Goal: Task Accomplishment & Management: Complete application form

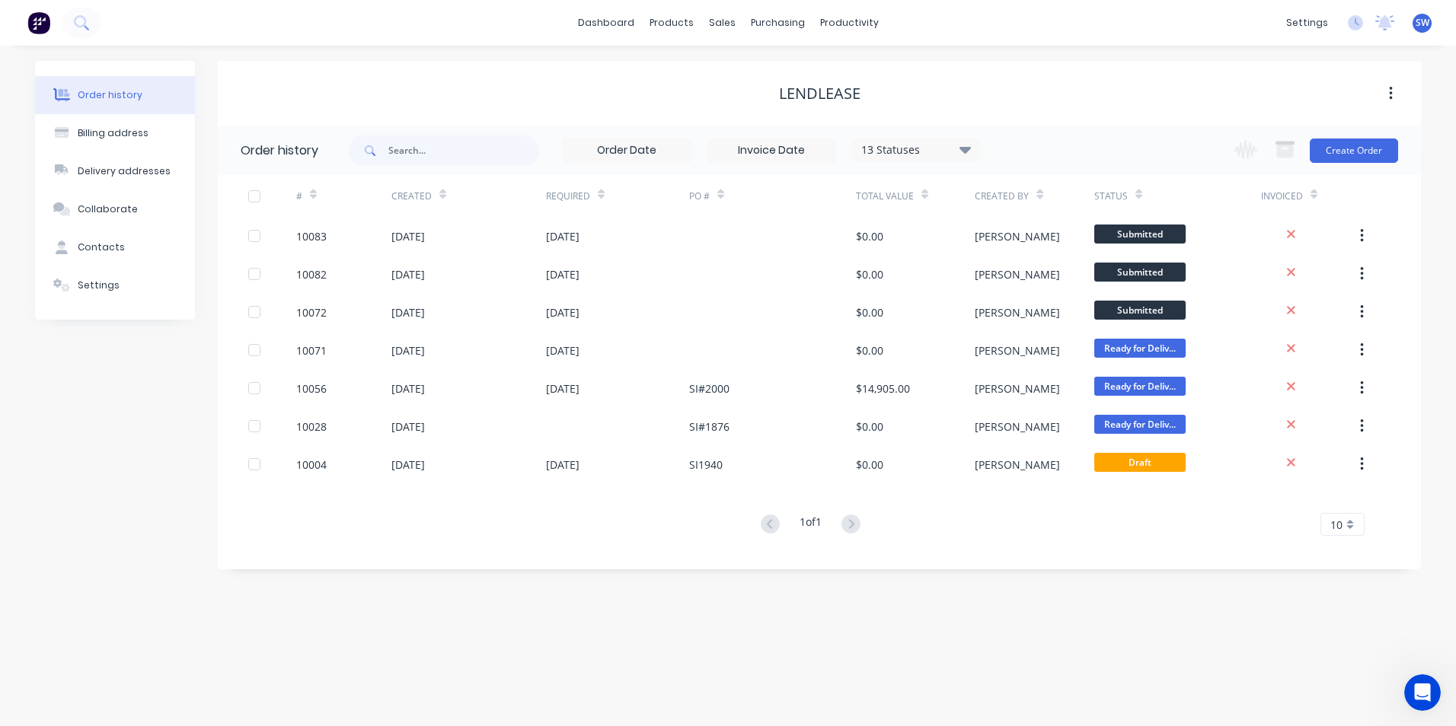
click at [1421, 19] on span "SW" at bounding box center [1422, 23] width 14 height 14
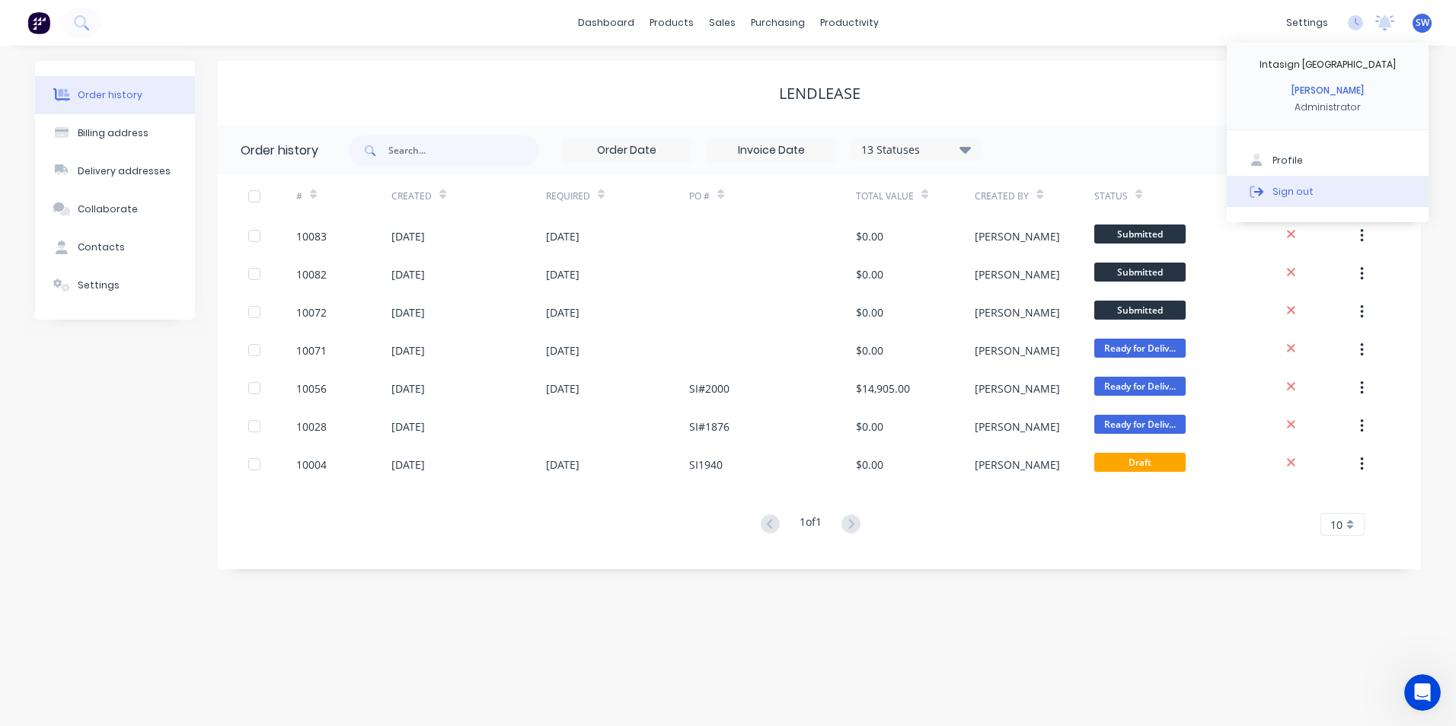
click at [1278, 201] on button "Sign out" at bounding box center [1328, 191] width 202 height 30
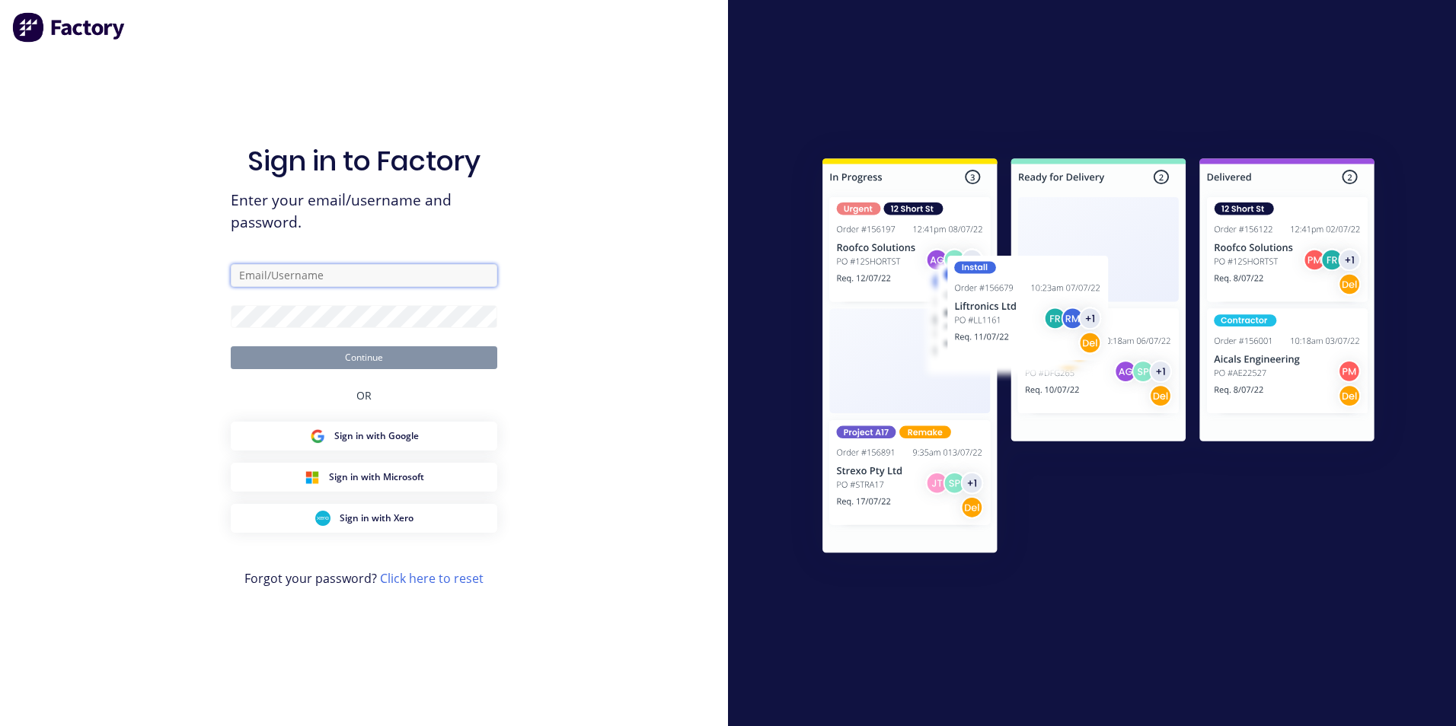
type input "[PERSON_NAME][EMAIL_ADDRESS][DOMAIN_NAME]"
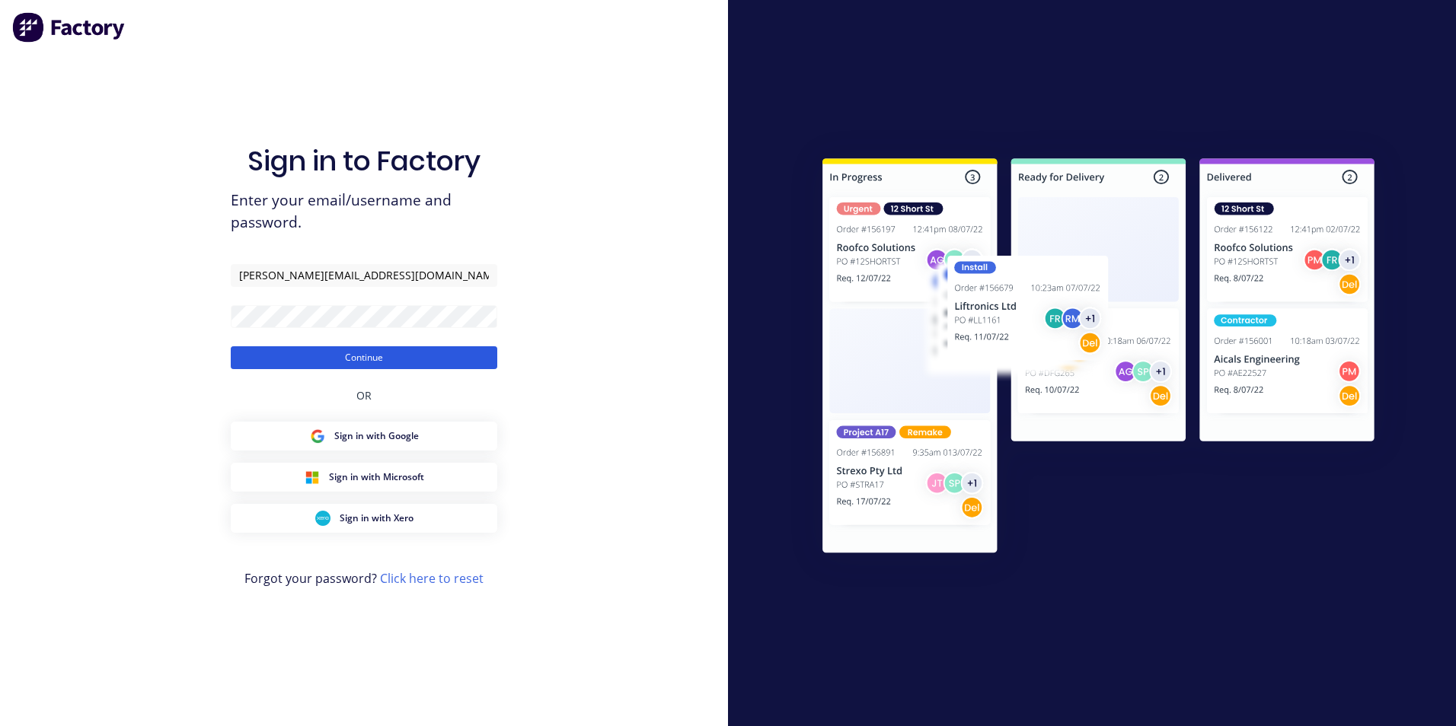
click at [318, 360] on button "Continue" at bounding box center [364, 357] width 266 height 23
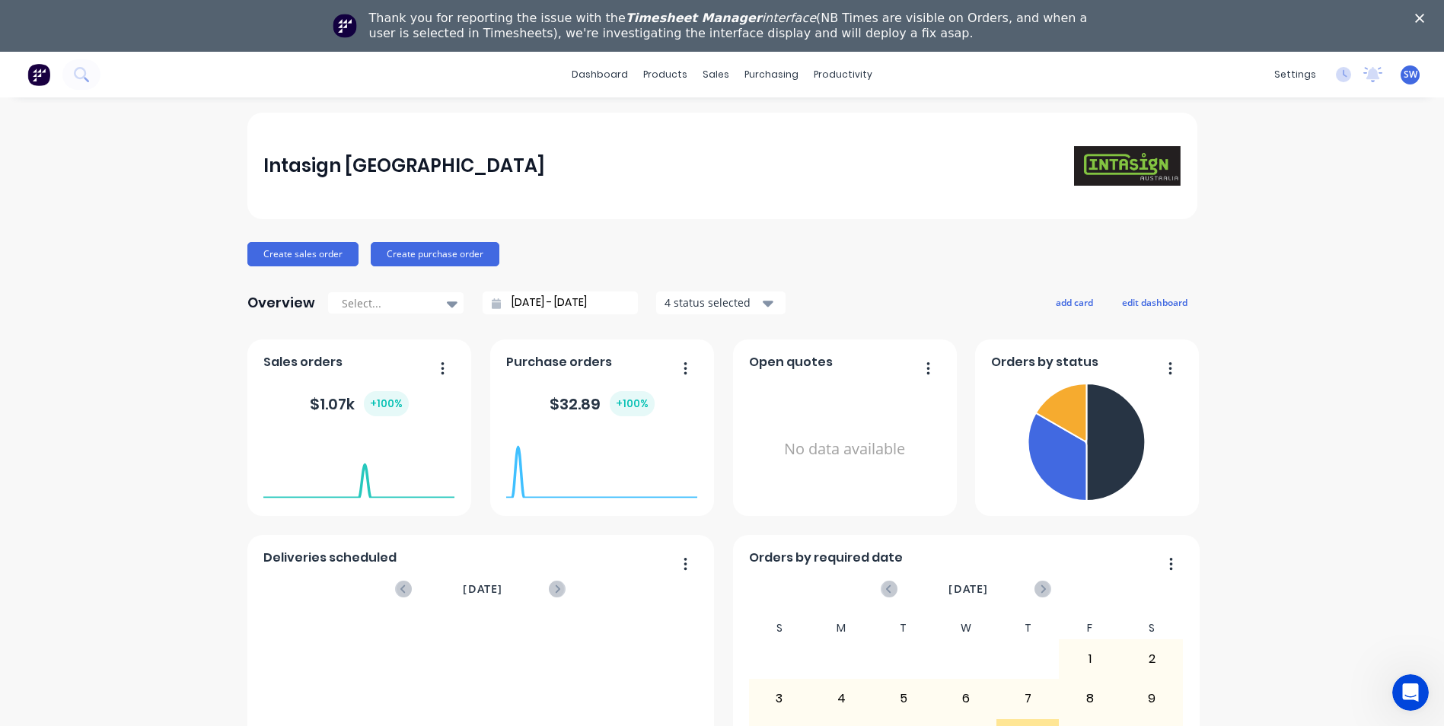
click at [1424, 14] on icon "Close" at bounding box center [1419, 18] width 9 height 9
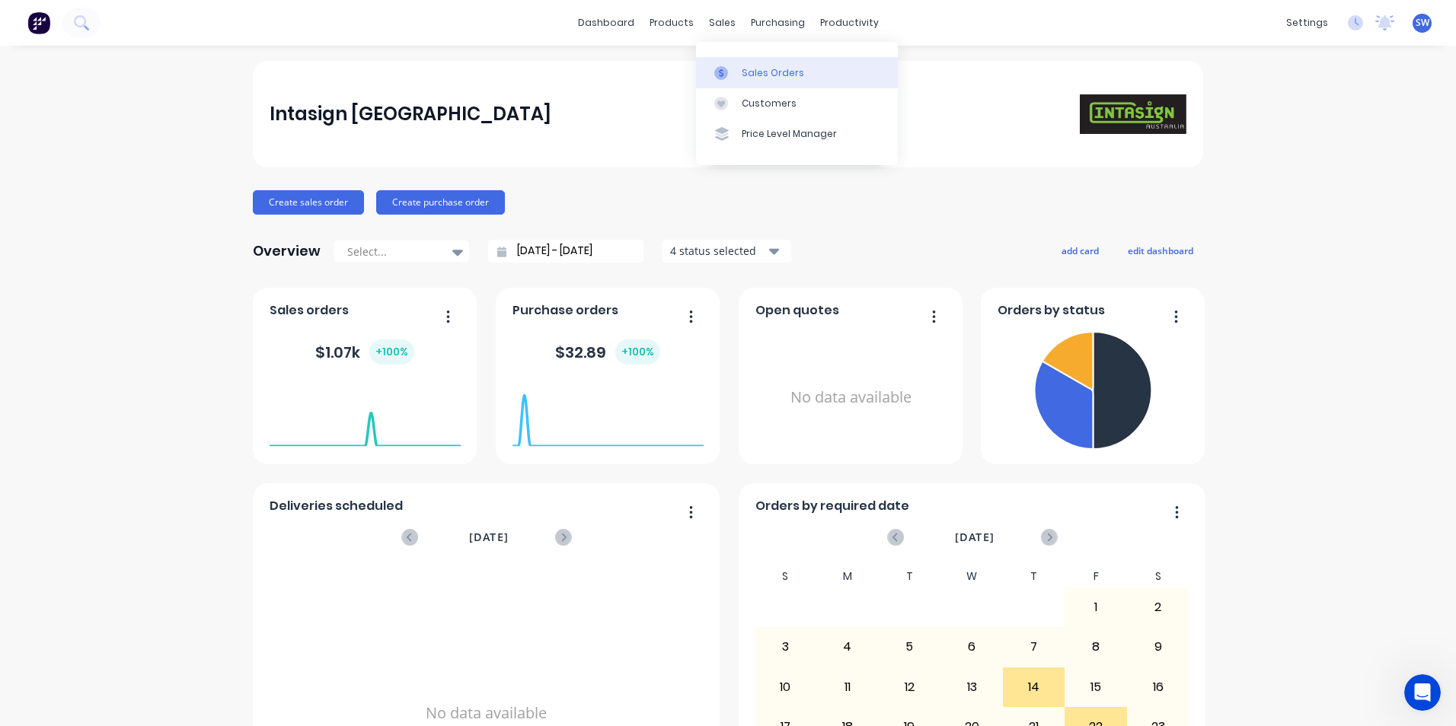
click at [742, 72] on div "Sales Orders" at bounding box center [773, 73] width 62 height 14
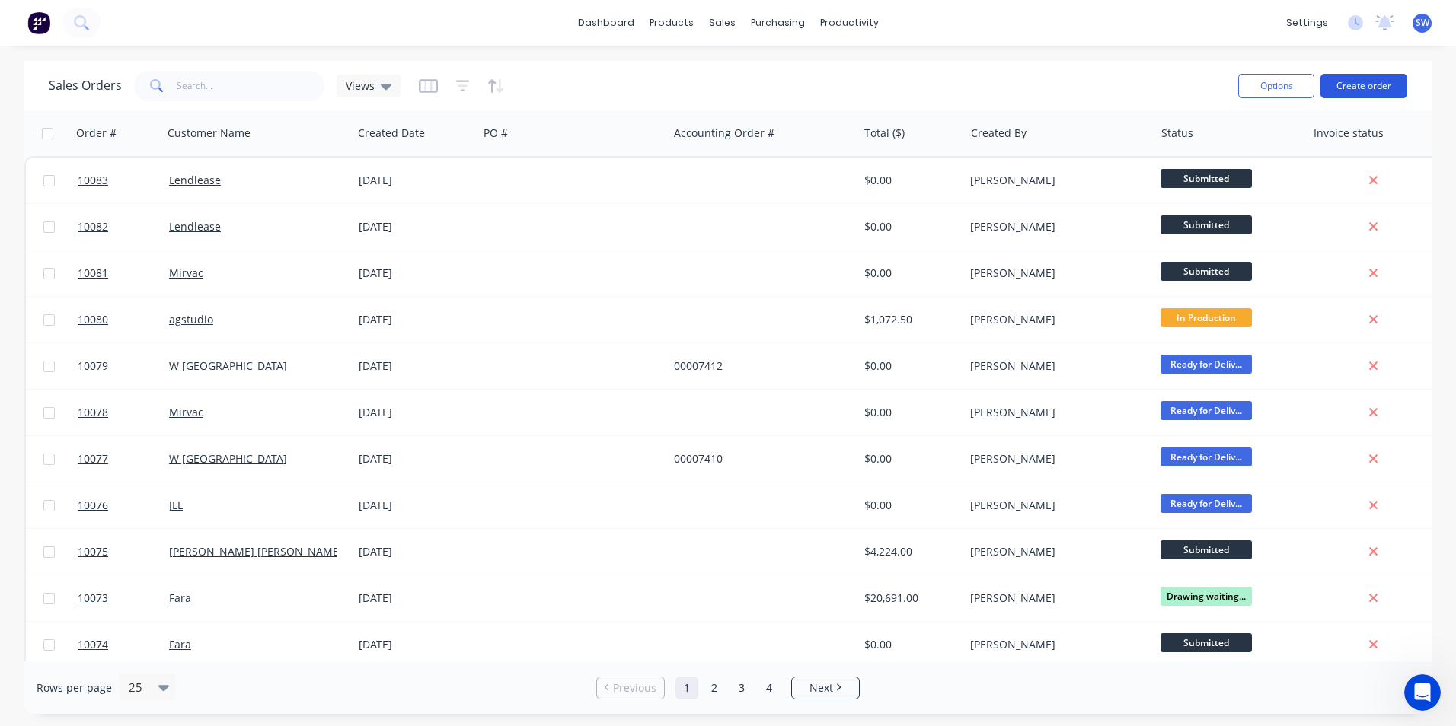
click at [1356, 85] on button "Create order" at bounding box center [1363, 86] width 87 height 24
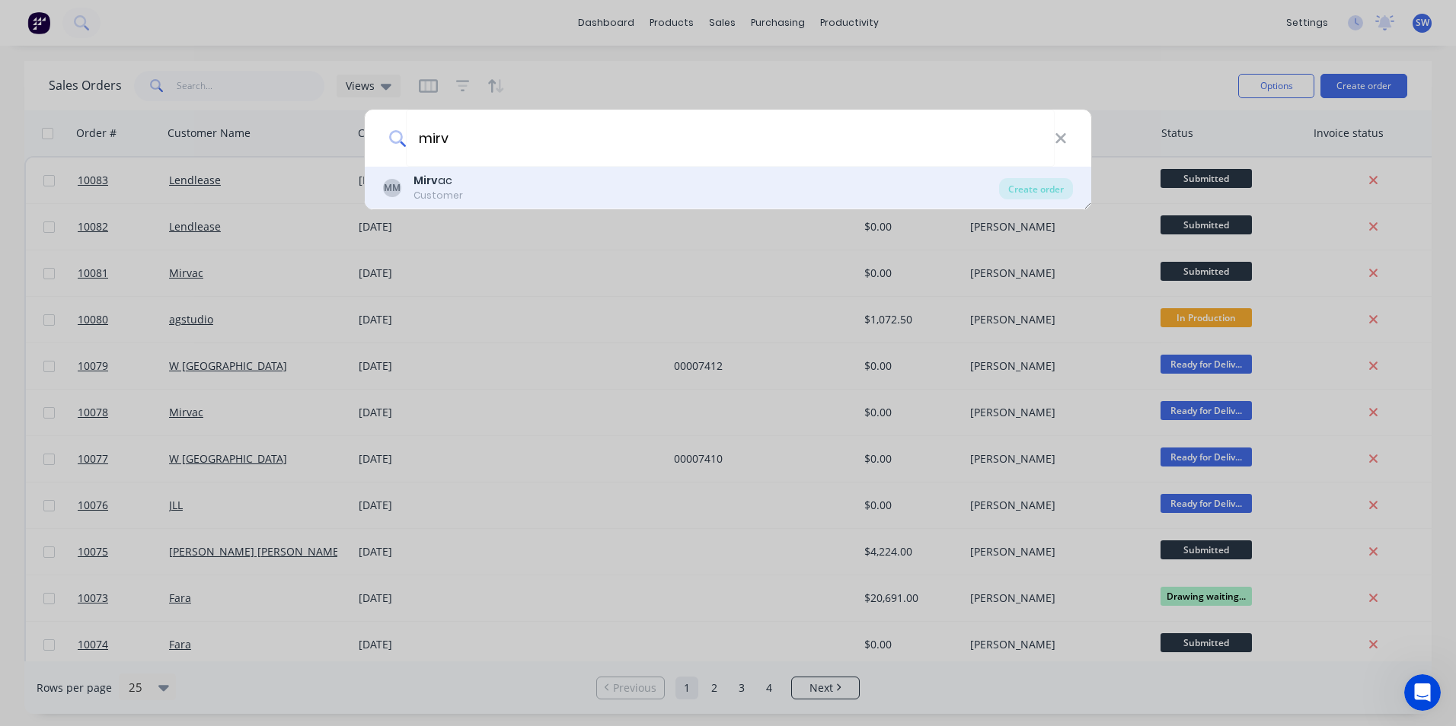
type input "mirv"
click at [434, 189] on div "Customer" at bounding box center [437, 196] width 49 height 14
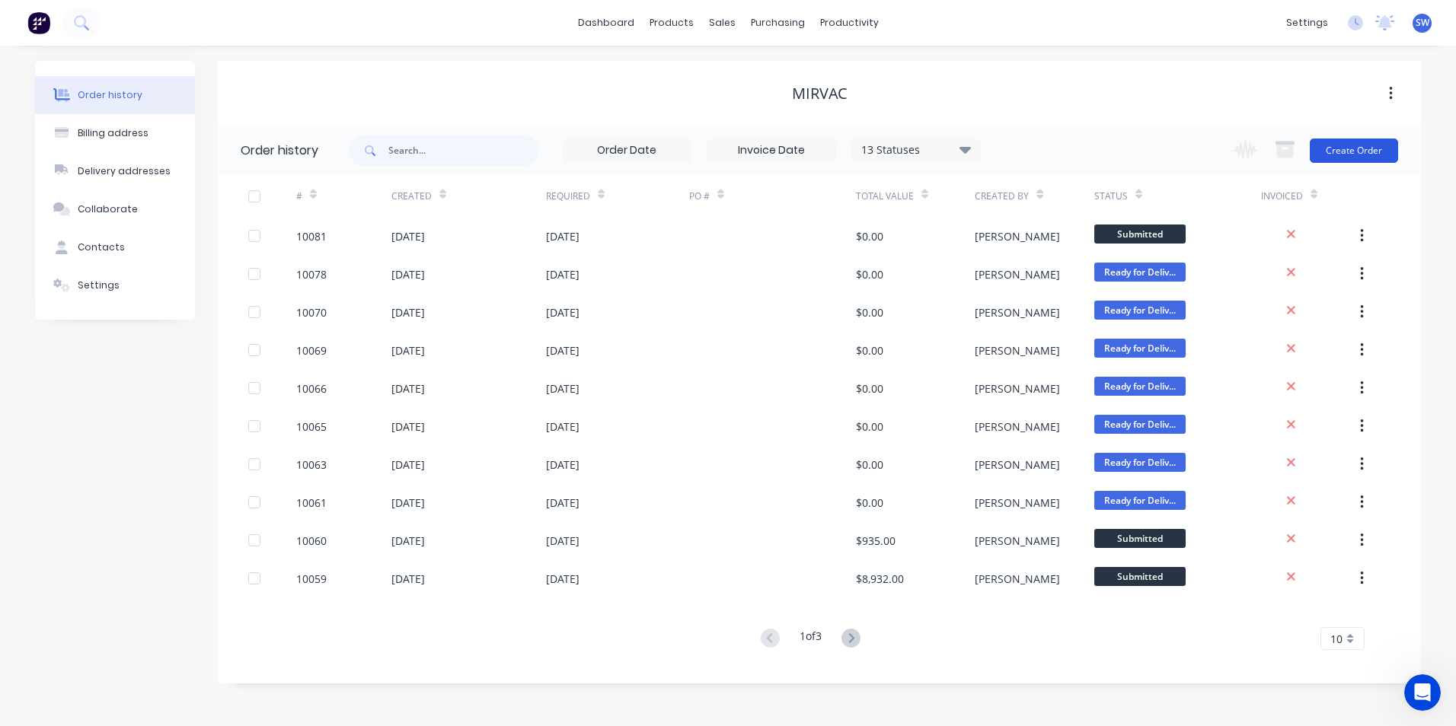
click at [1340, 143] on button "Create Order" at bounding box center [1354, 151] width 88 height 24
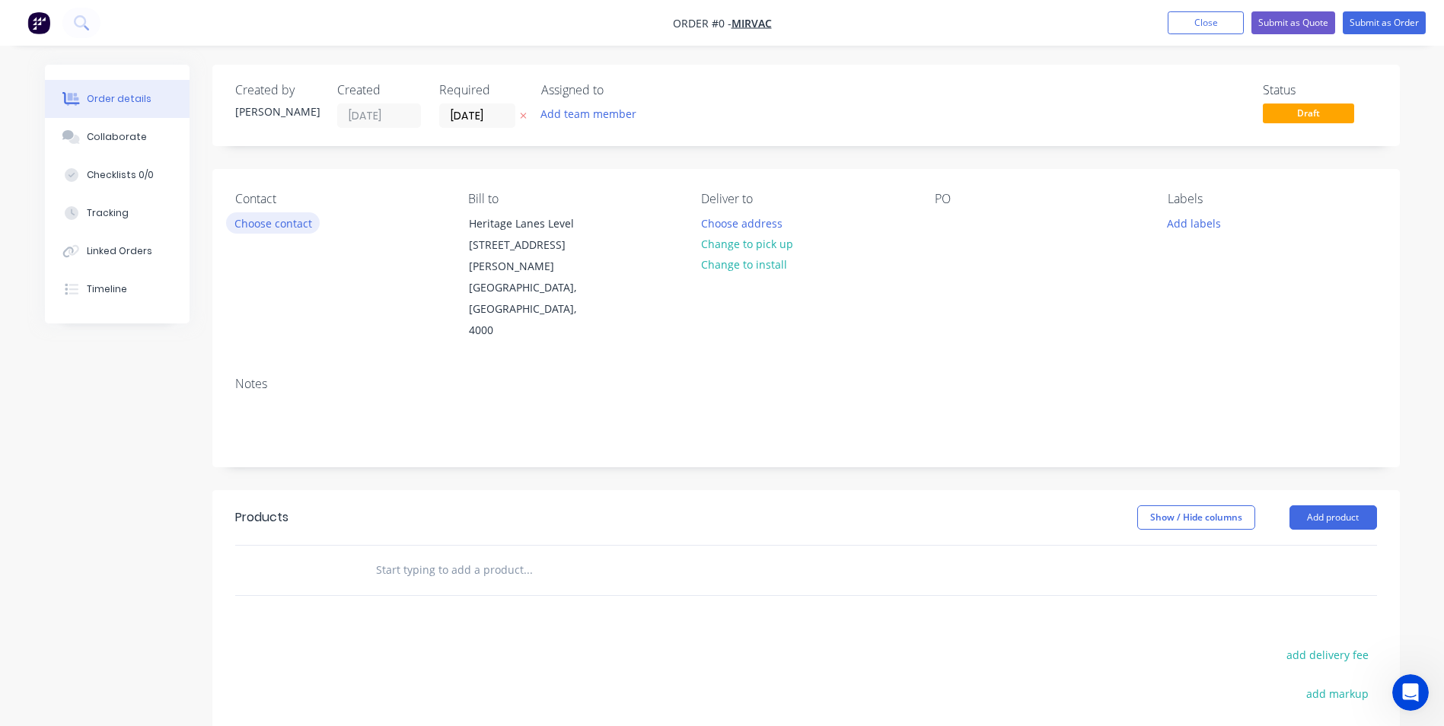
click at [287, 222] on button "Choose contact" at bounding box center [273, 222] width 94 height 21
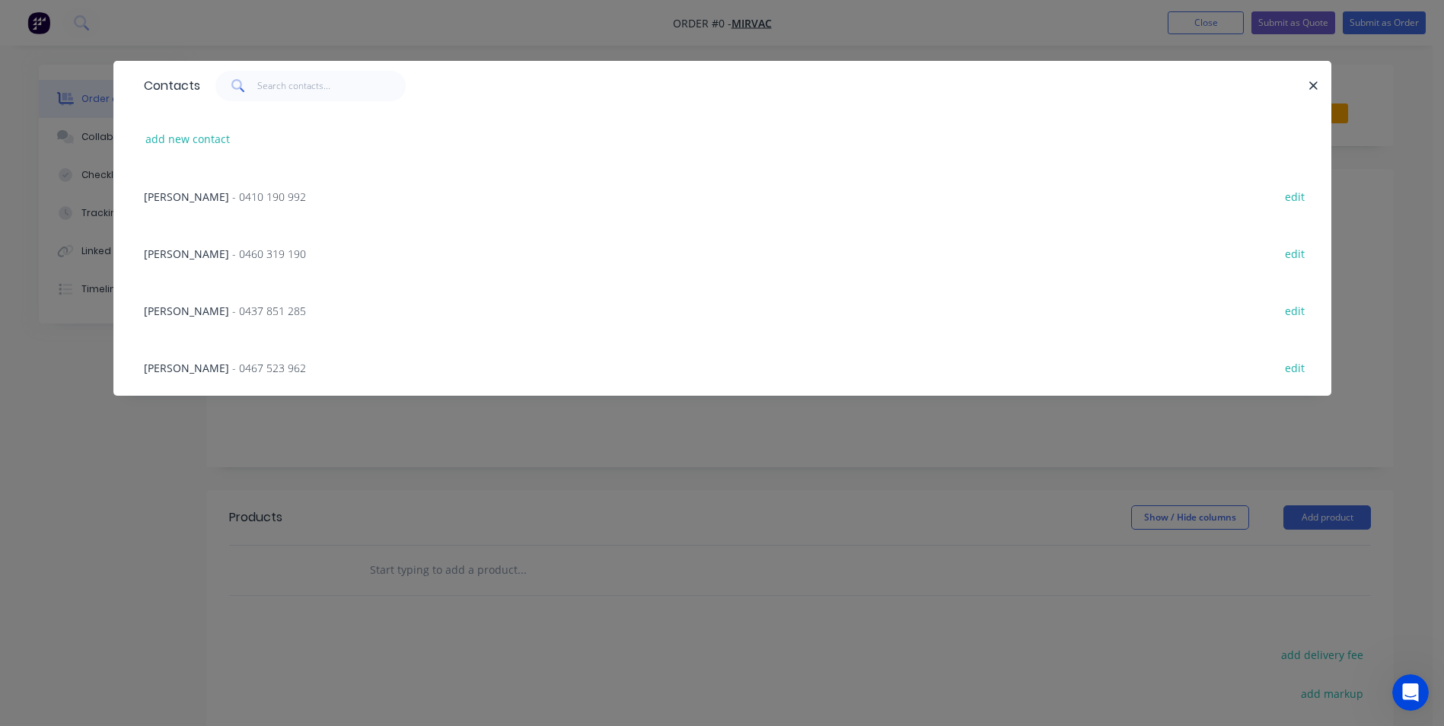
click at [190, 311] on span "[PERSON_NAME]" at bounding box center [186, 311] width 85 height 14
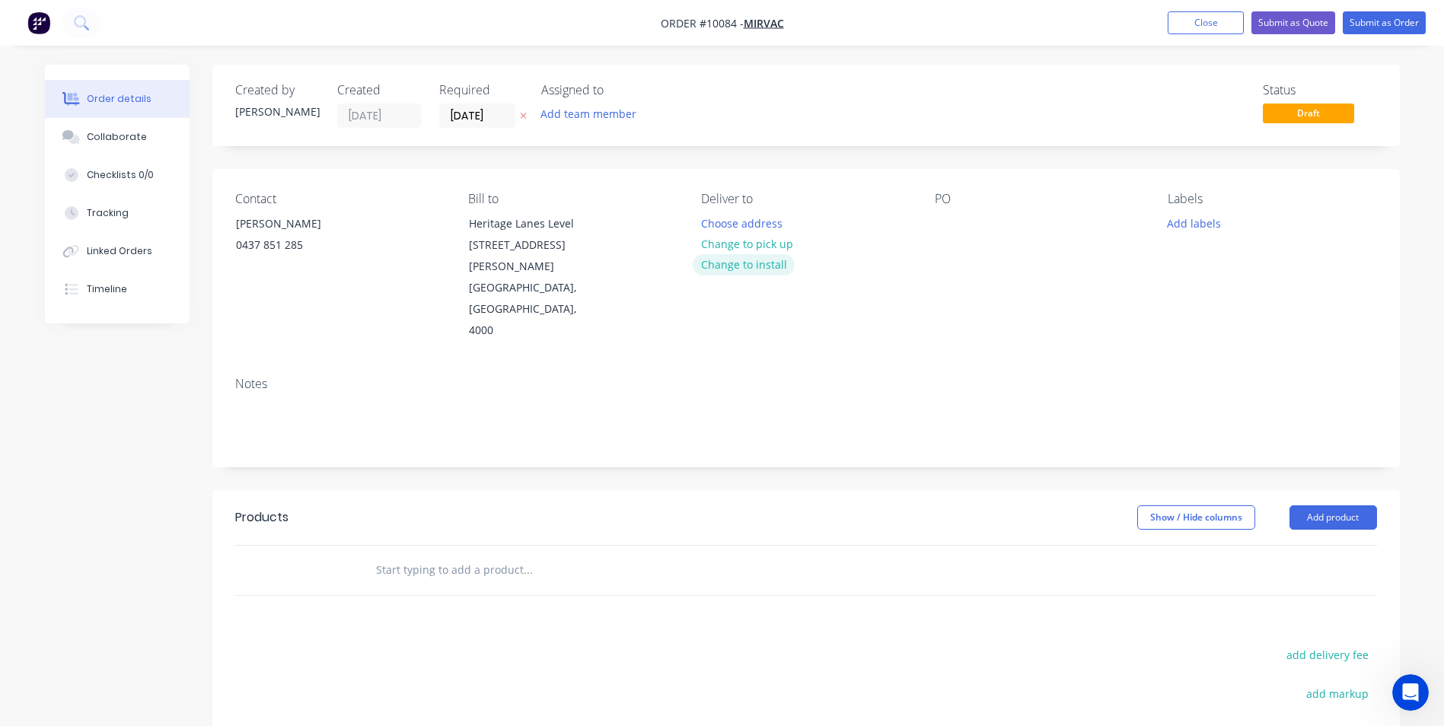
click at [735, 263] on button "Change to install" at bounding box center [744, 264] width 102 height 21
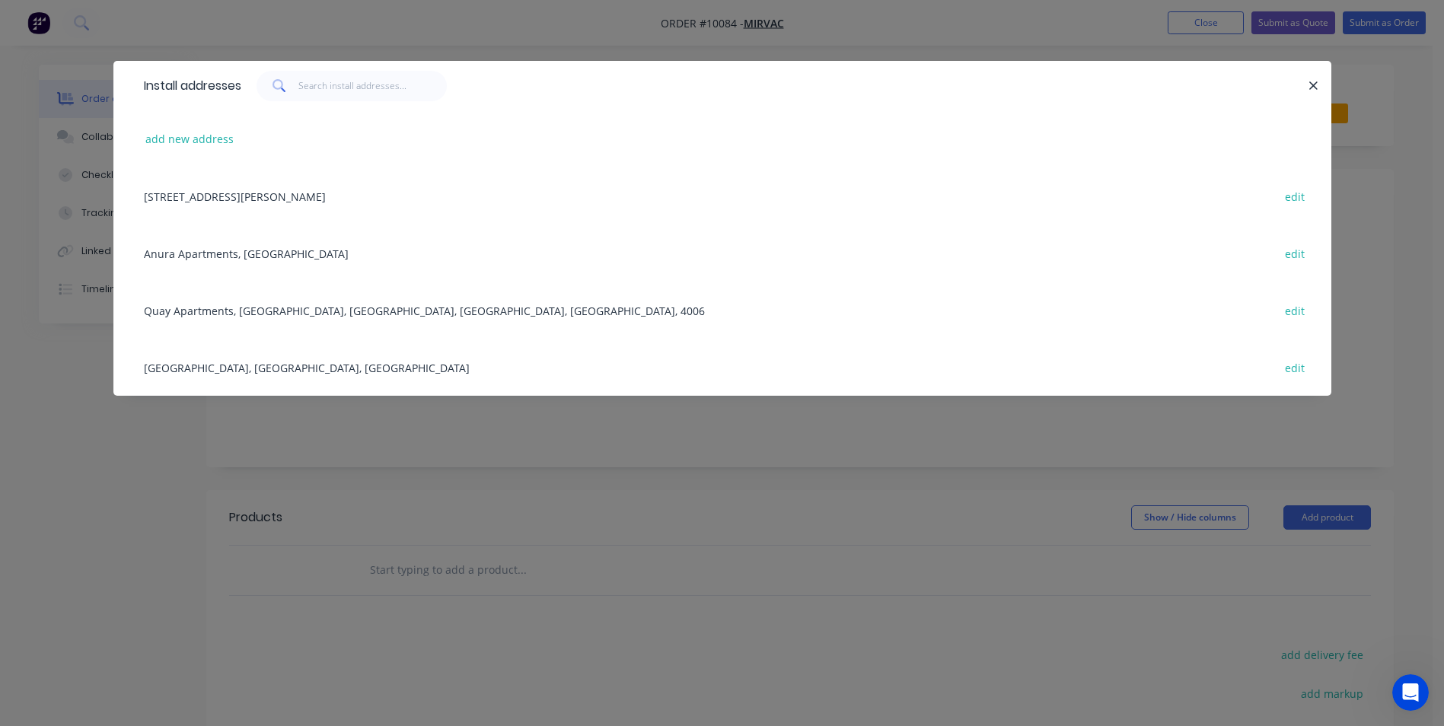
click at [187, 372] on div "[GEOGRAPHIC_DATA], [GEOGRAPHIC_DATA], [GEOGRAPHIC_DATA] edit" at bounding box center [722, 367] width 1172 height 57
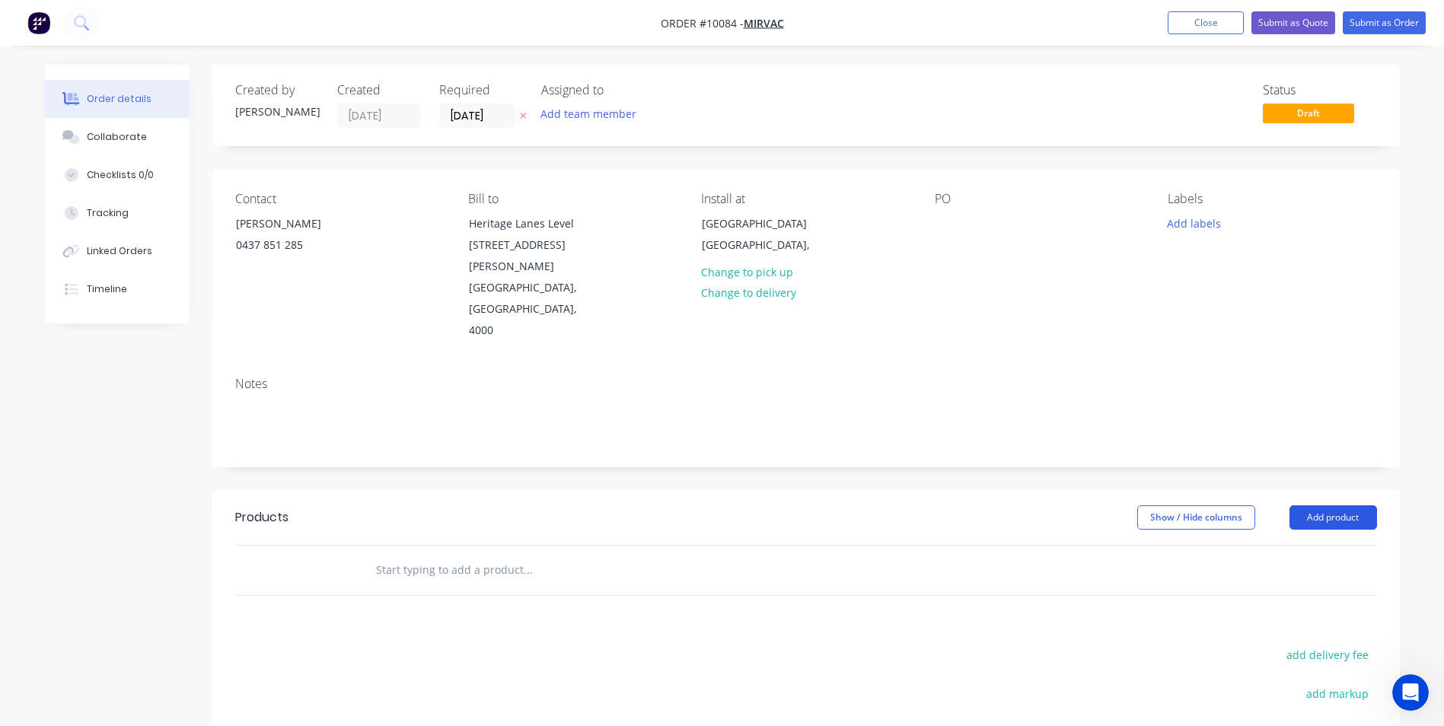
click at [1326, 506] on button "Add product" at bounding box center [1334, 518] width 88 height 24
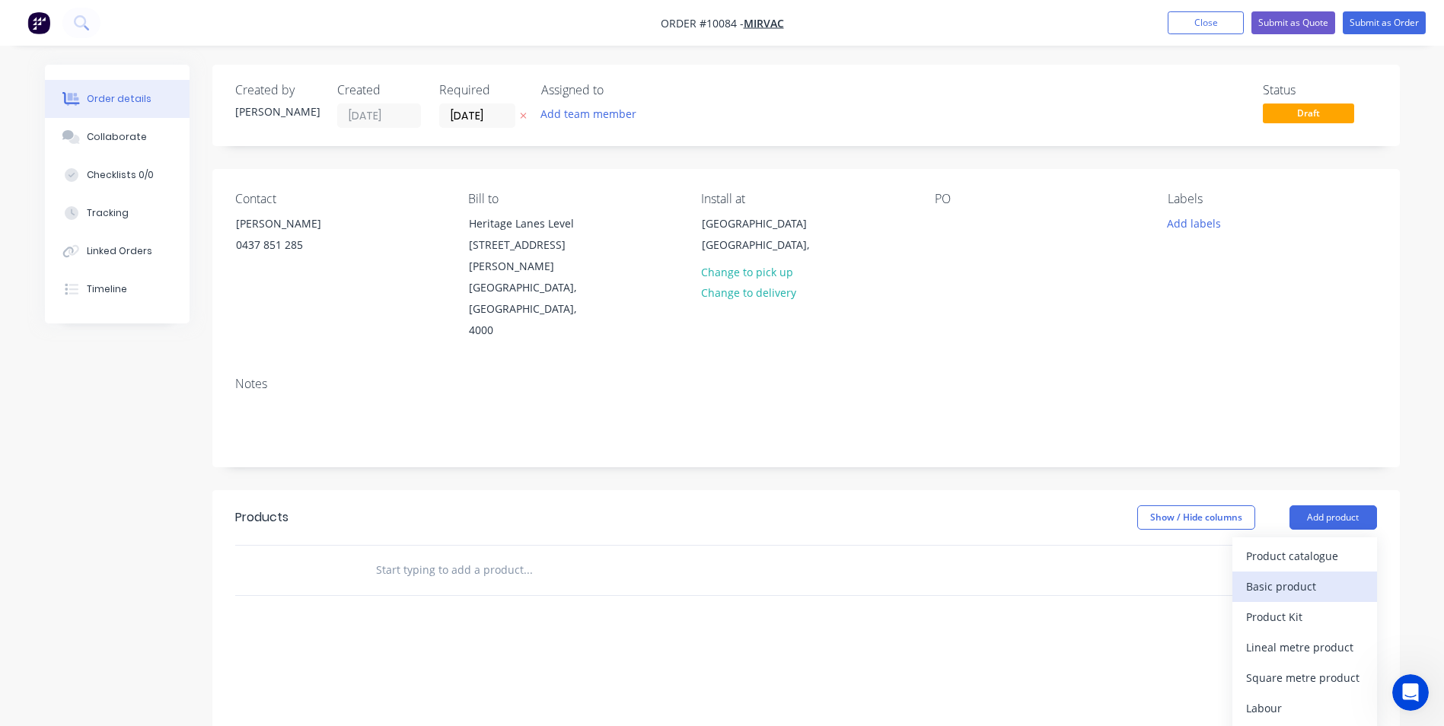
click at [1271, 576] on div "Basic product" at bounding box center [1304, 587] width 117 height 22
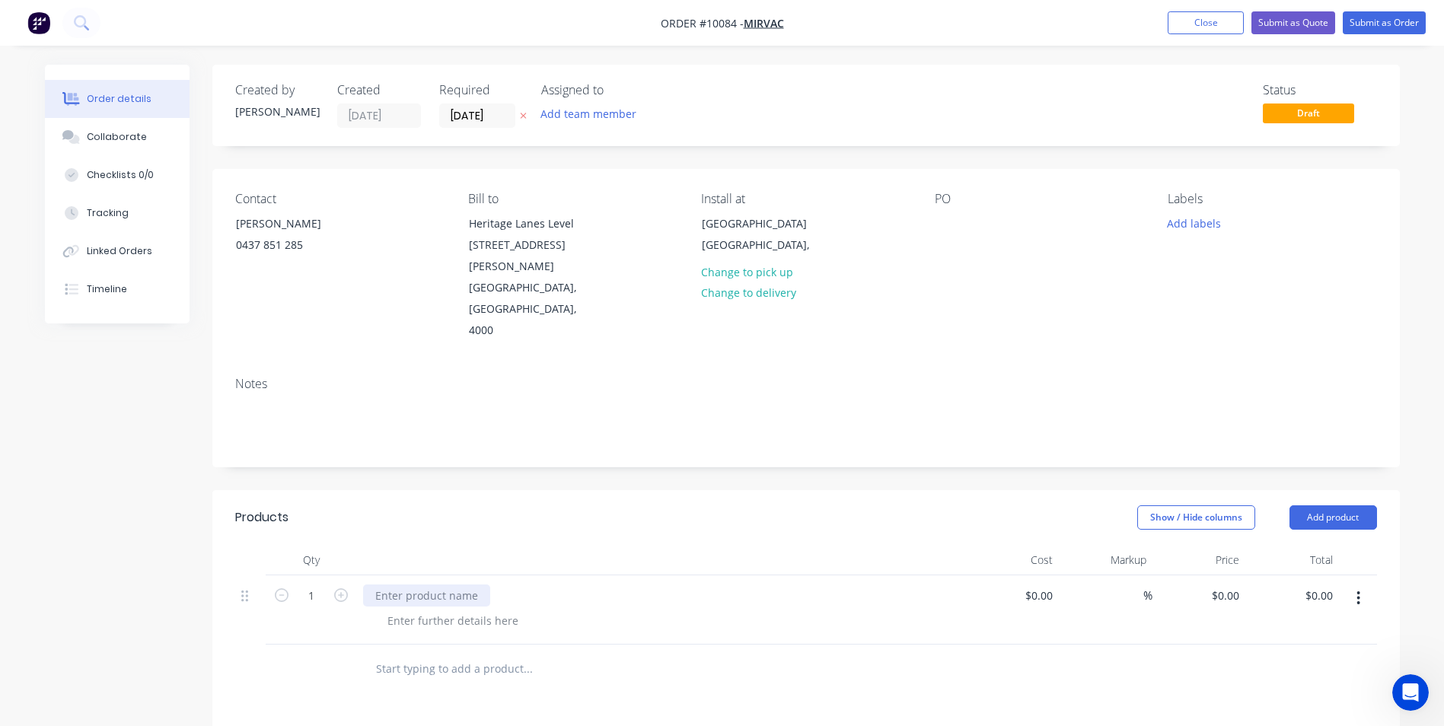
click at [406, 585] on div at bounding box center [426, 596] width 127 height 22
click at [1382, 21] on button "Submit as Order" at bounding box center [1384, 22] width 83 height 23
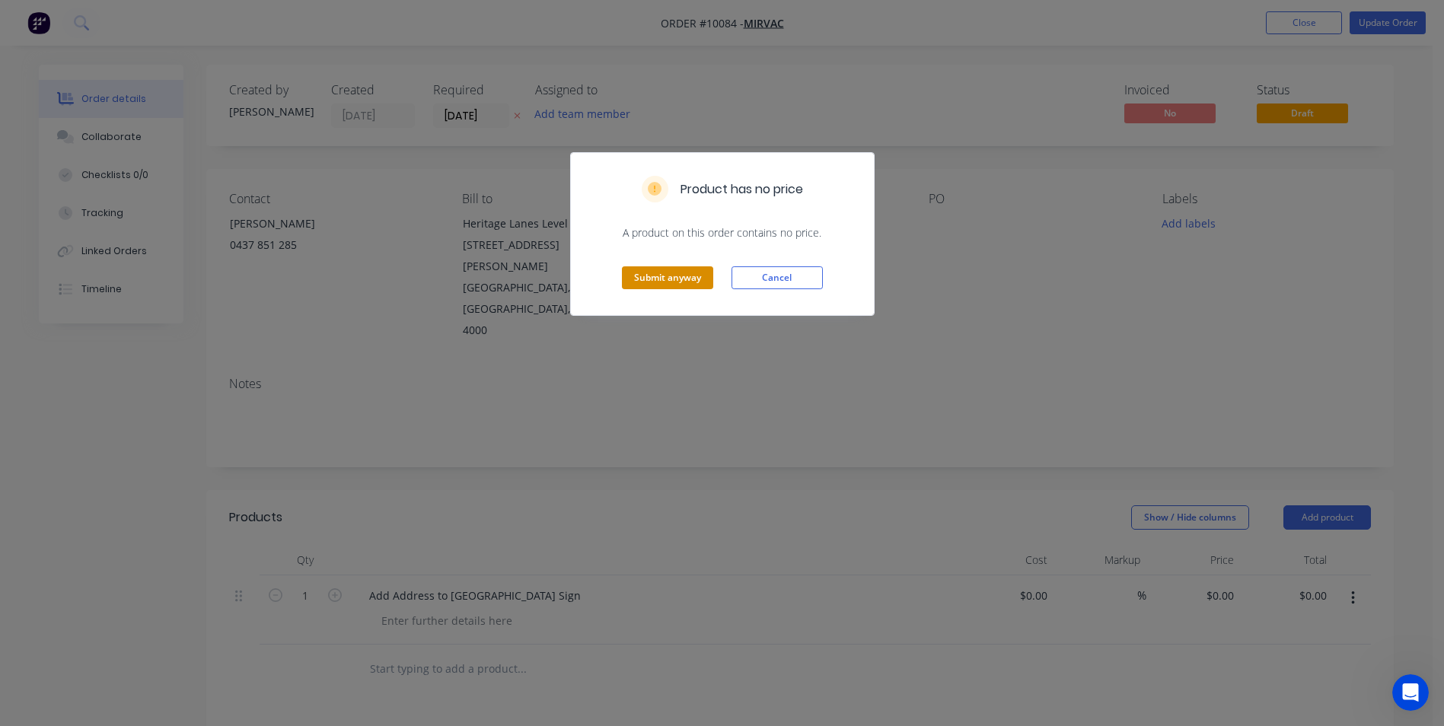
click at [668, 279] on button "Submit anyway" at bounding box center [667, 277] width 91 height 23
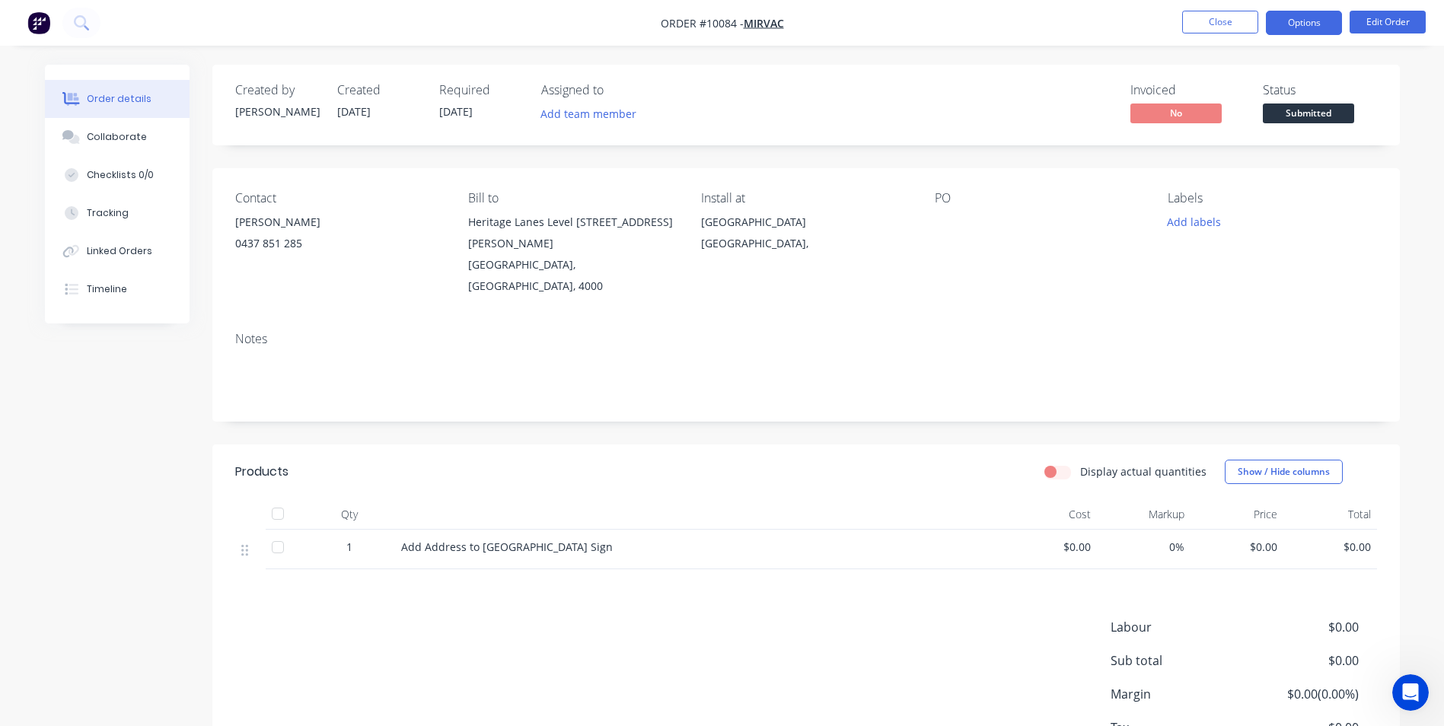
click at [1300, 21] on button "Options" at bounding box center [1304, 23] width 76 height 24
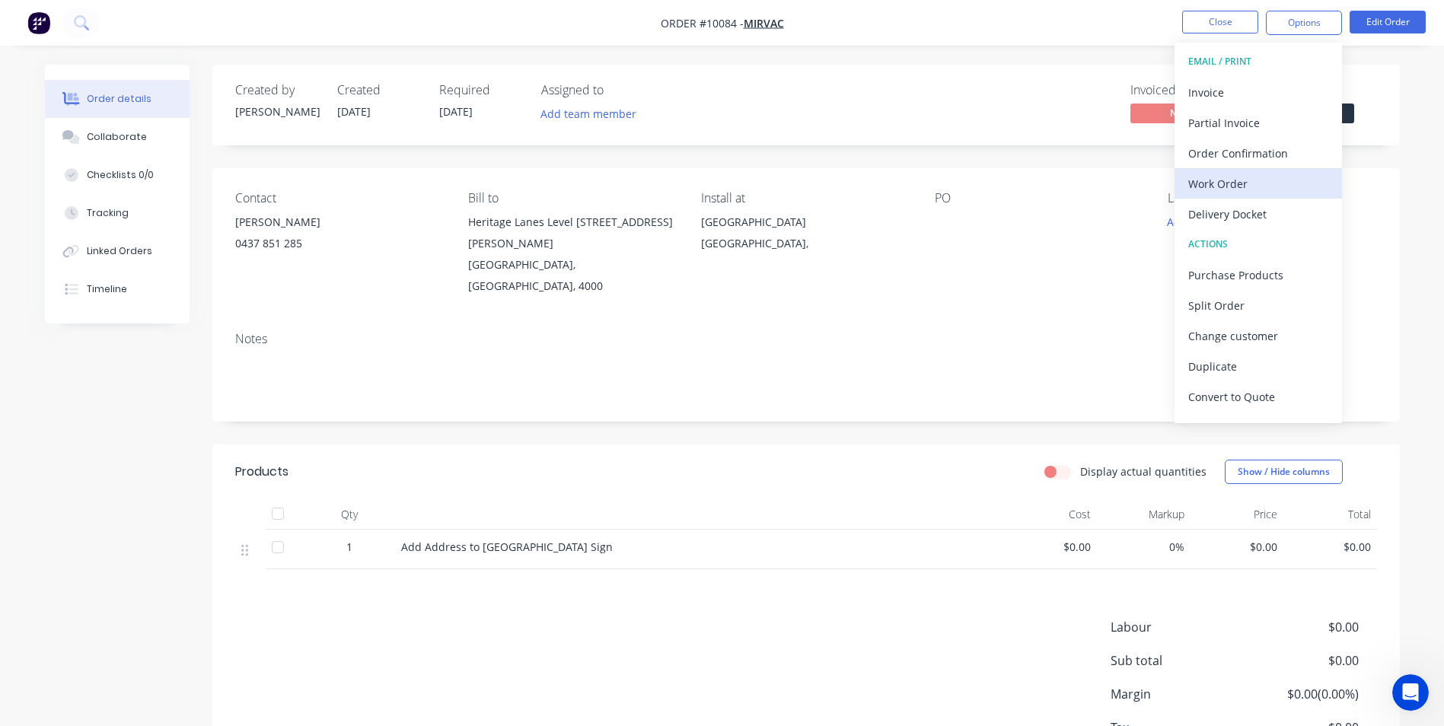
click at [1233, 190] on div "Work Order" at bounding box center [1258, 184] width 140 height 22
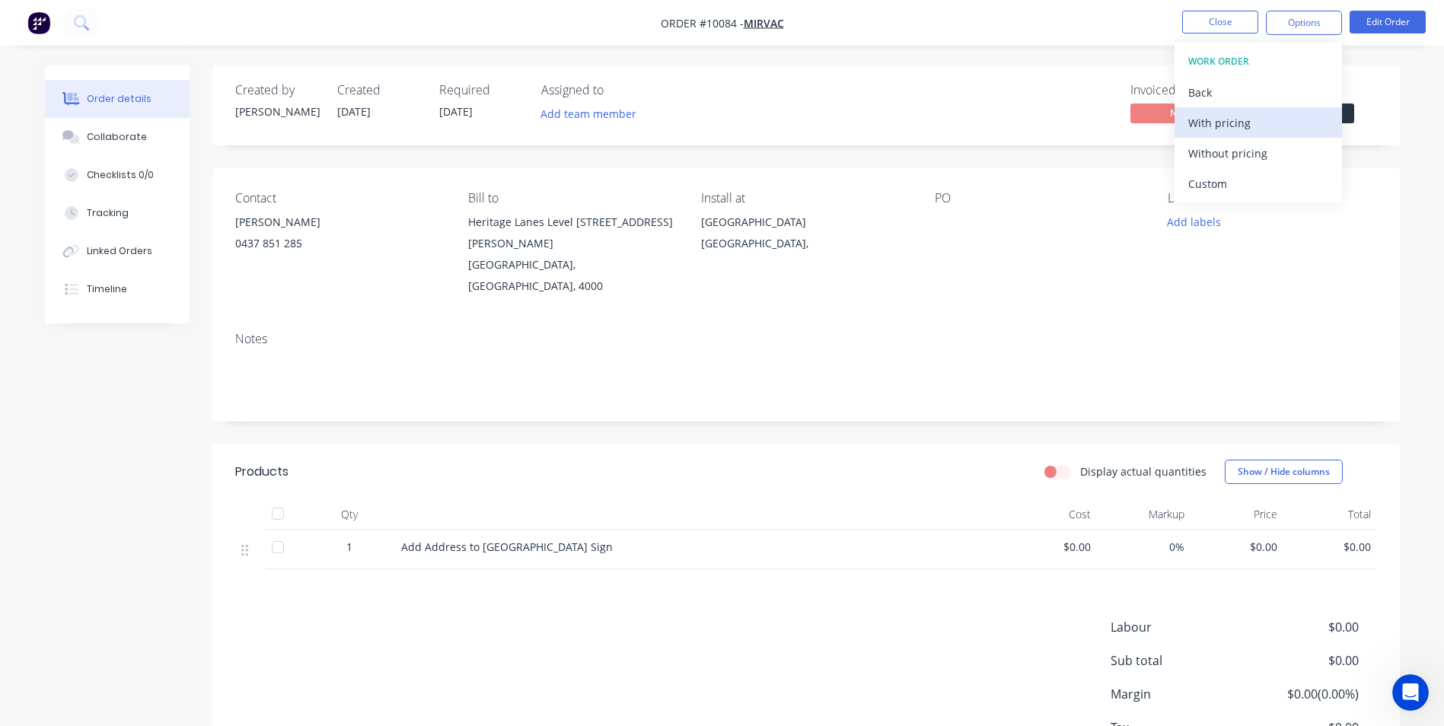
click at [1230, 126] on div "With pricing" at bounding box center [1258, 123] width 140 height 22
